Goal: Task Accomplishment & Management: Manage account settings

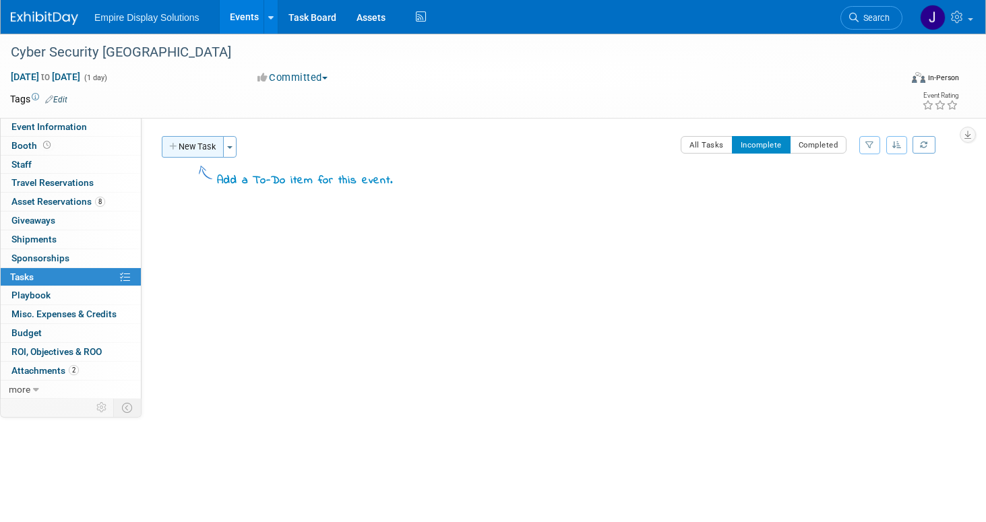
click at [189, 145] on button "New Task" at bounding box center [193, 147] width 62 height 22
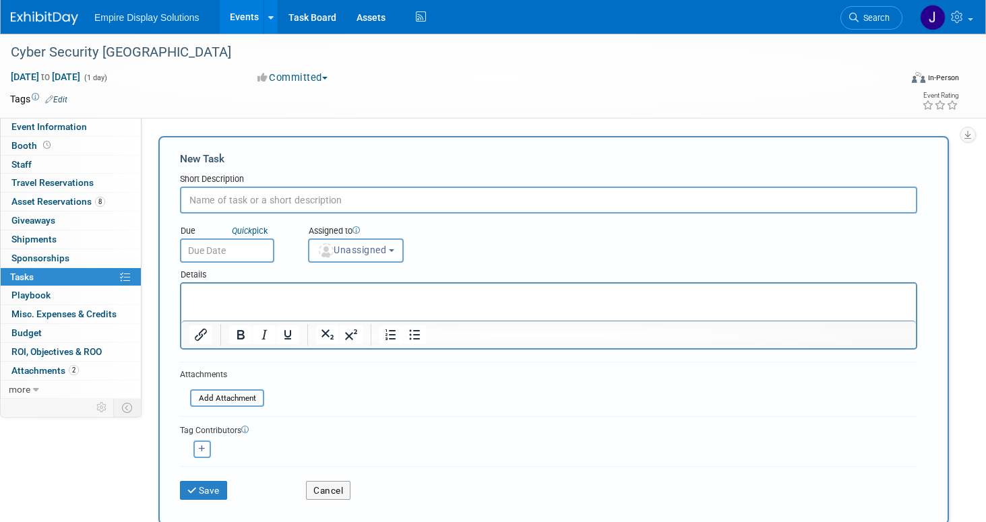
click at [219, 203] on input "text" at bounding box center [548, 200] width 737 height 27
type input "Atlanta Event Management"
click at [216, 249] on input "text" at bounding box center [227, 250] width 94 height 24
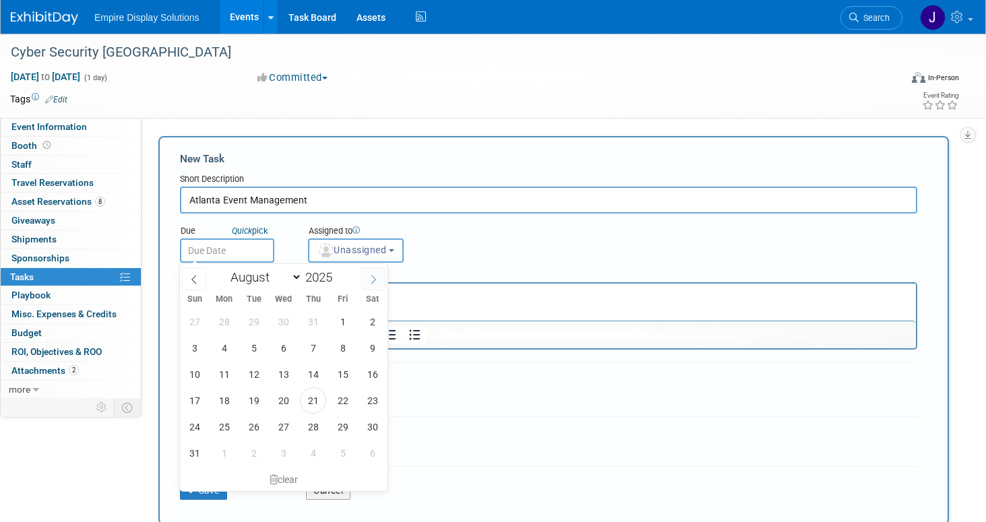
click at [374, 283] on icon at bounding box center [372, 279] width 9 height 9
select select "8"
click at [224, 372] on span "15" at bounding box center [224, 374] width 26 height 26
type input "[DATE]"
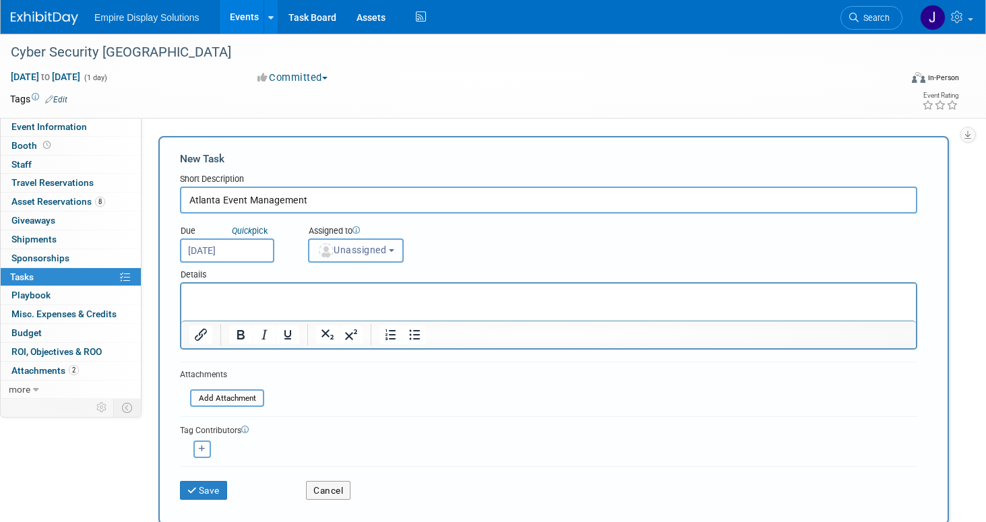
click at [367, 247] on span "Unassigned" at bounding box center [351, 250] width 69 height 11
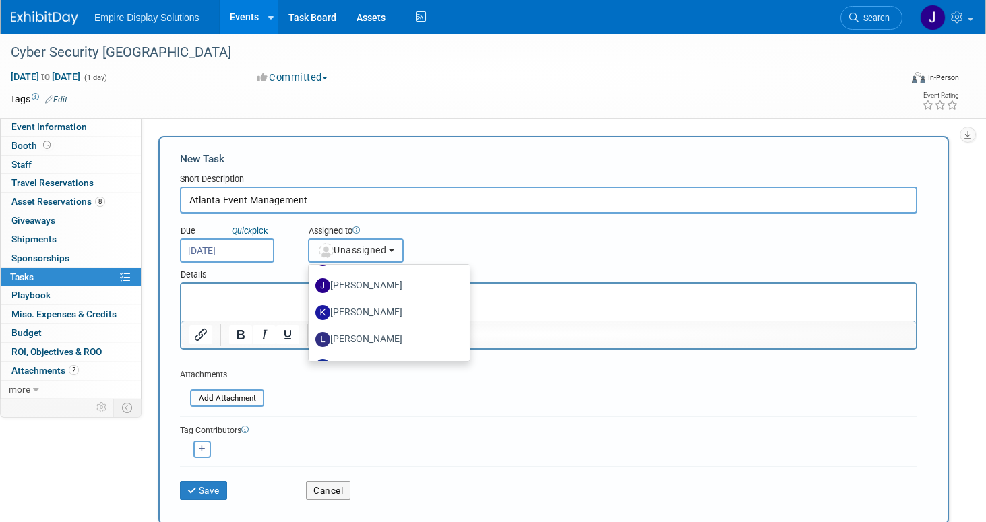
scroll to position [103, 0]
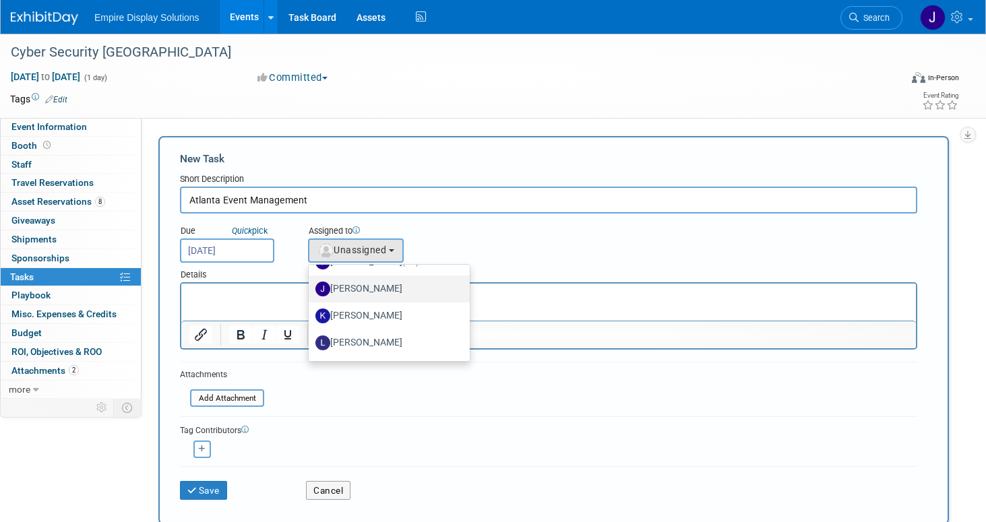
click at [385, 289] on label "[PERSON_NAME]" at bounding box center [385, 289] width 141 height 22
click at [311, 289] on input "[PERSON_NAME]" at bounding box center [306, 287] width 9 height 9
select select "d4550efa-913f-4d0f-84b6-87a8ca23c31c"
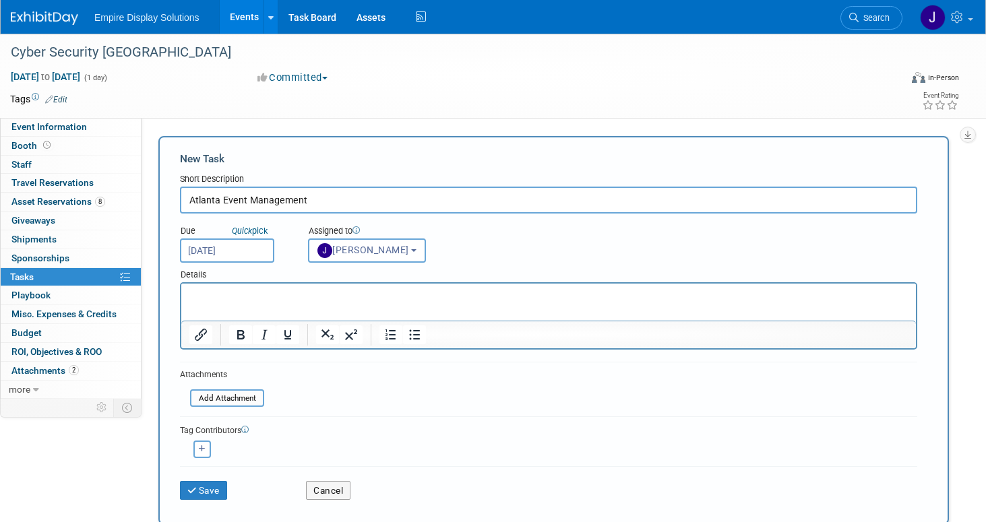
click at [359, 292] on p "Rich Text Area. Press ALT-0 for help." at bounding box center [548, 295] width 719 height 13
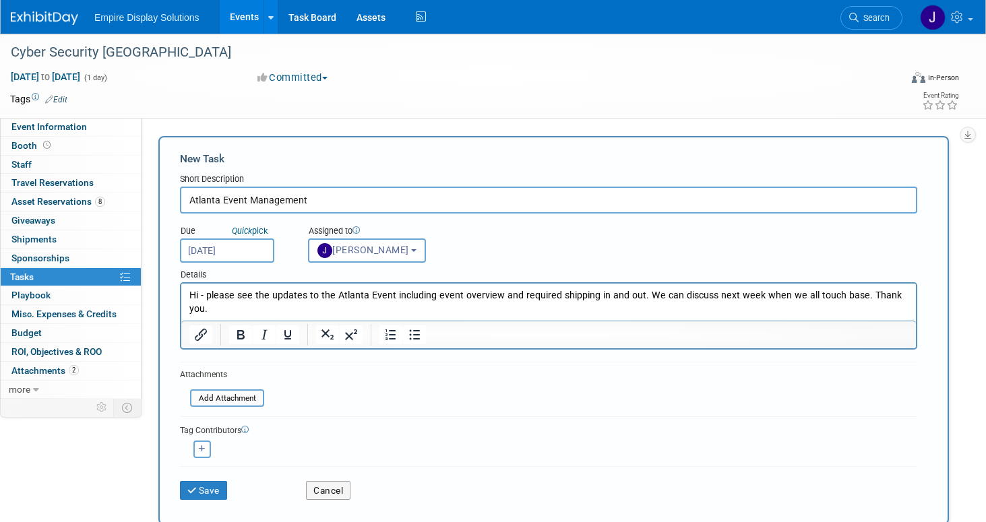
click at [856, 296] on p "Hi - please see the updates to the Atlanta Event including event overview and r…" at bounding box center [548, 302] width 719 height 27
click at [211, 490] on button "Save" at bounding box center [203, 490] width 47 height 19
